Goal: Obtain resource: Obtain resource

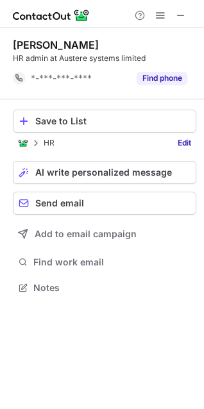
scroll to position [279, 204]
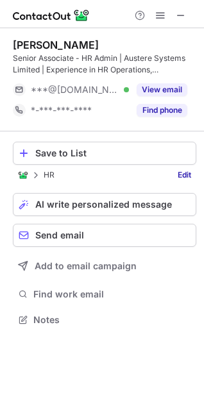
scroll to position [311, 204]
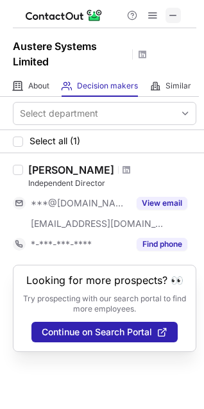
click at [172, 10] on span at bounding box center [173, 15] width 10 height 10
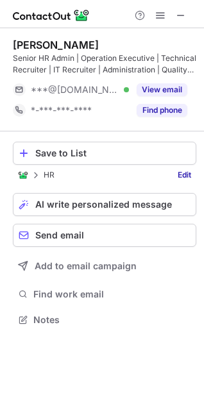
scroll to position [311, 204]
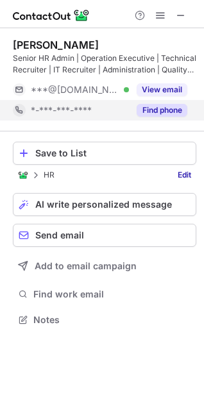
click at [150, 107] on button "Find phone" at bounding box center [161, 110] width 51 height 13
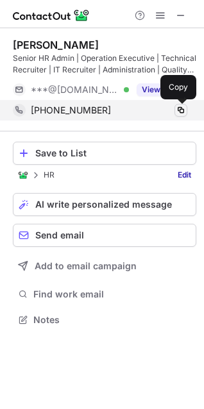
click at [179, 108] on span at bounding box center [180, 110] width 10 height 10
